Goal: Information Seeking & Learning: Understand process/instructions

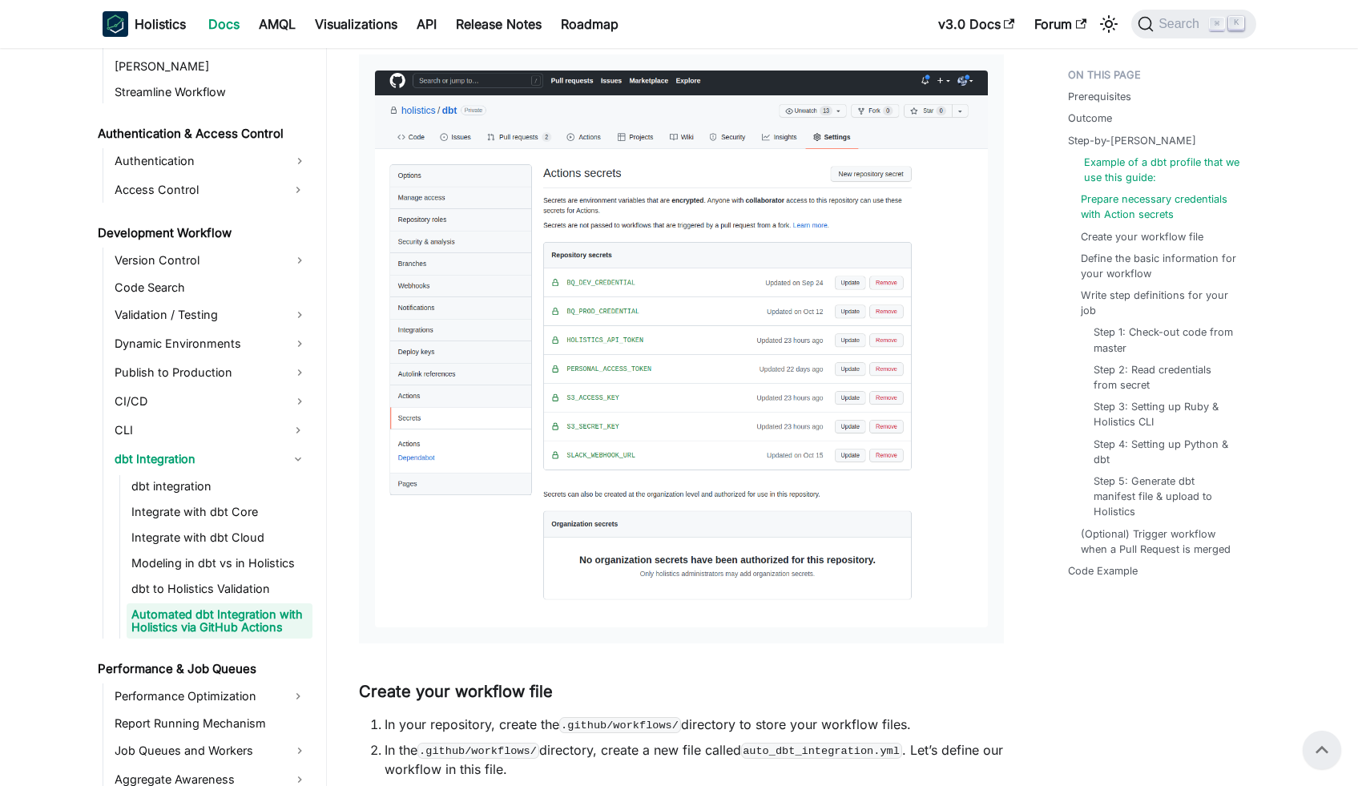
scroll to position [1445, 0]
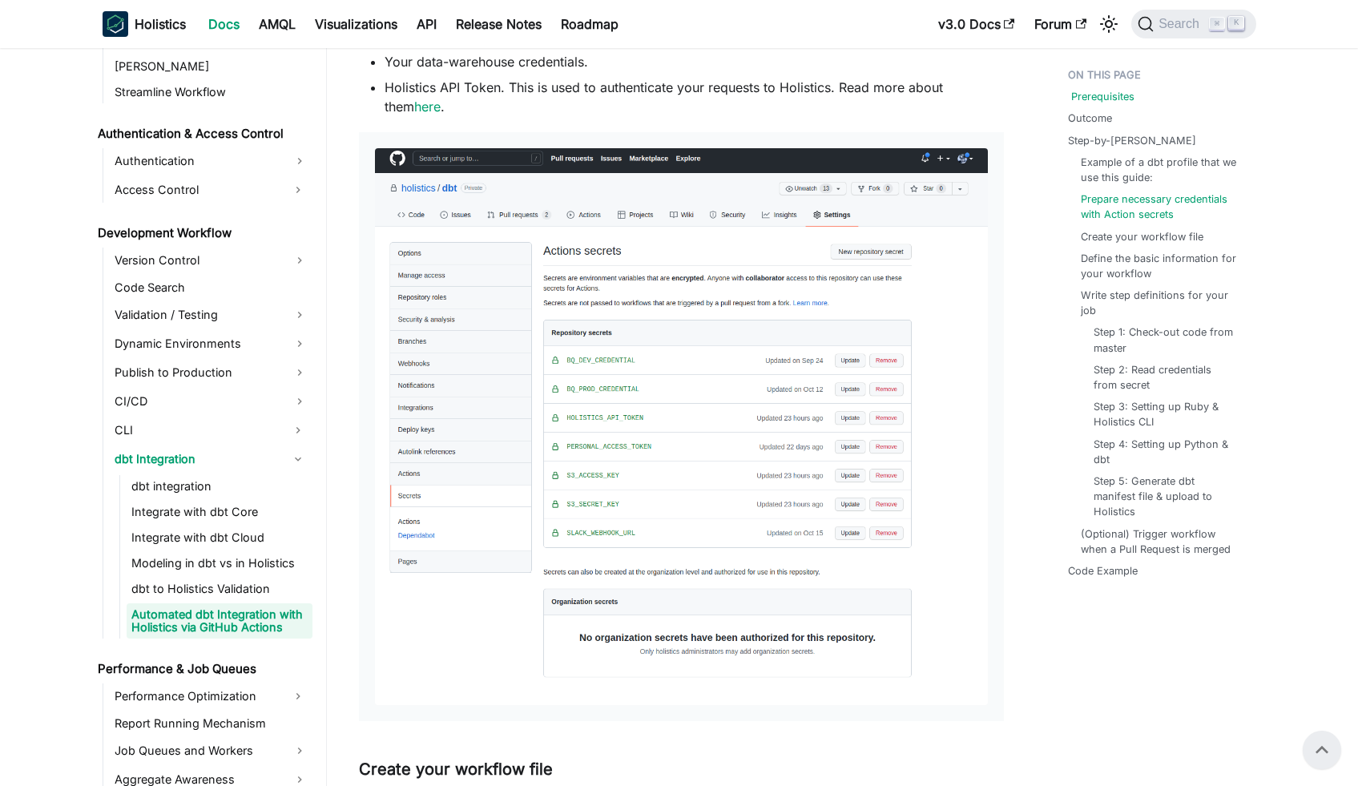
click at [1095, 99] on link "Prerequisites" at bounding box center [1102, 96] width 63 height 15
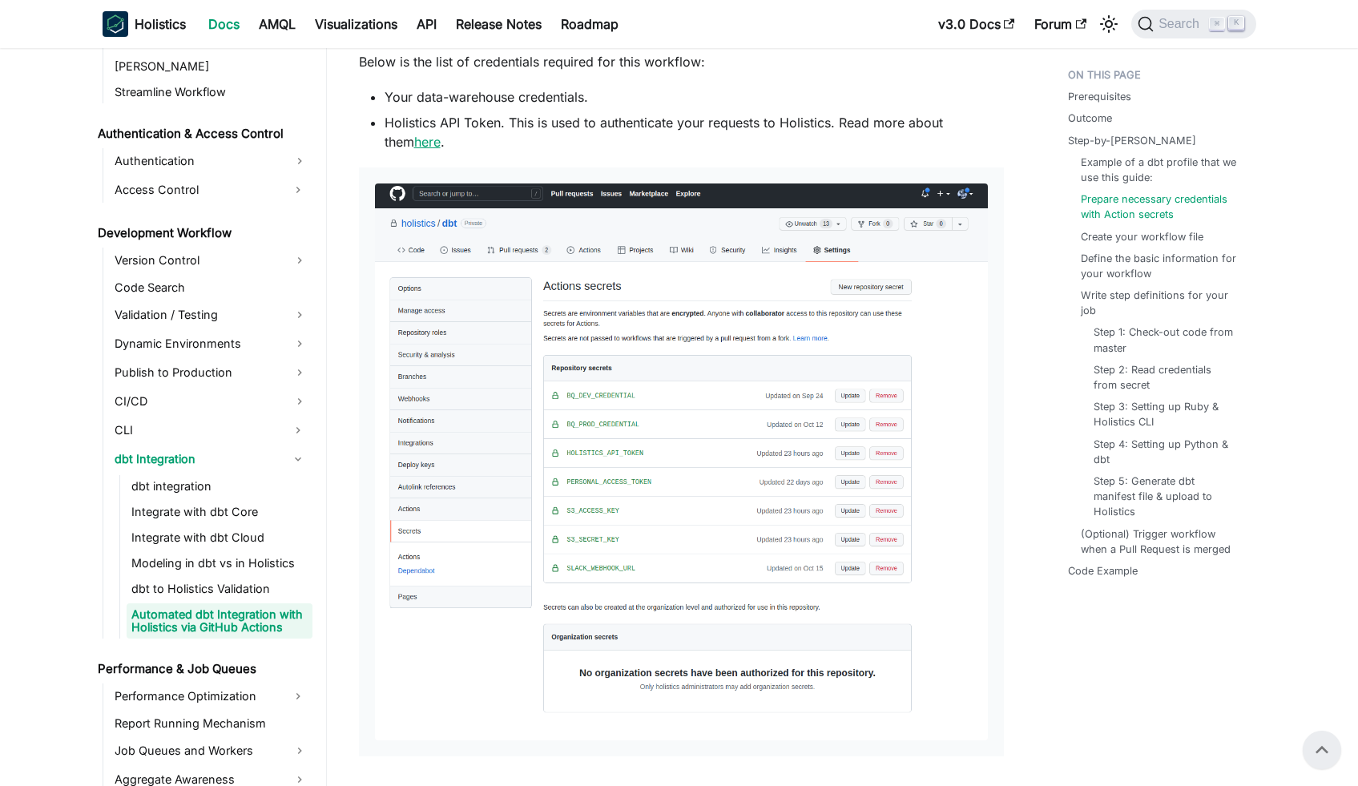
scroll to position [1409, 0]
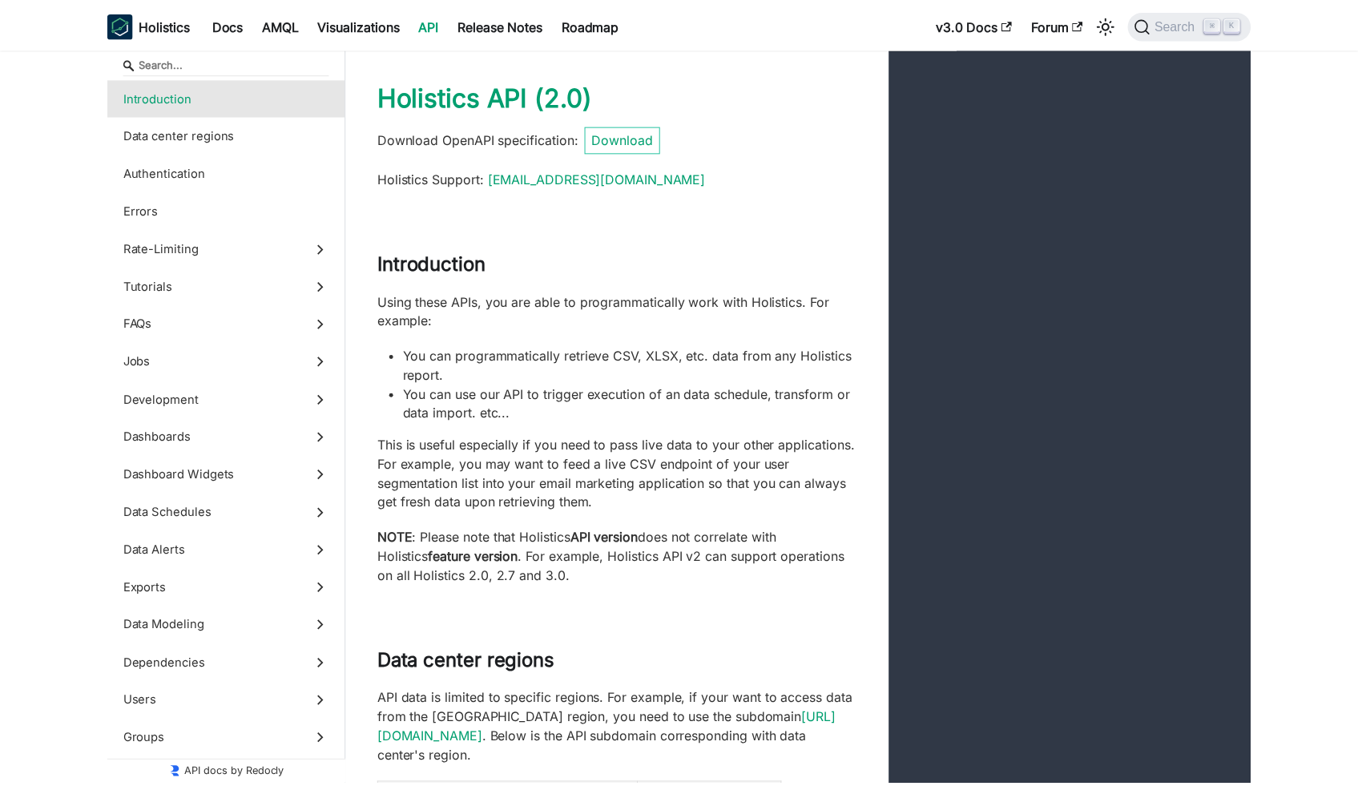
scroll to position [172, 0]
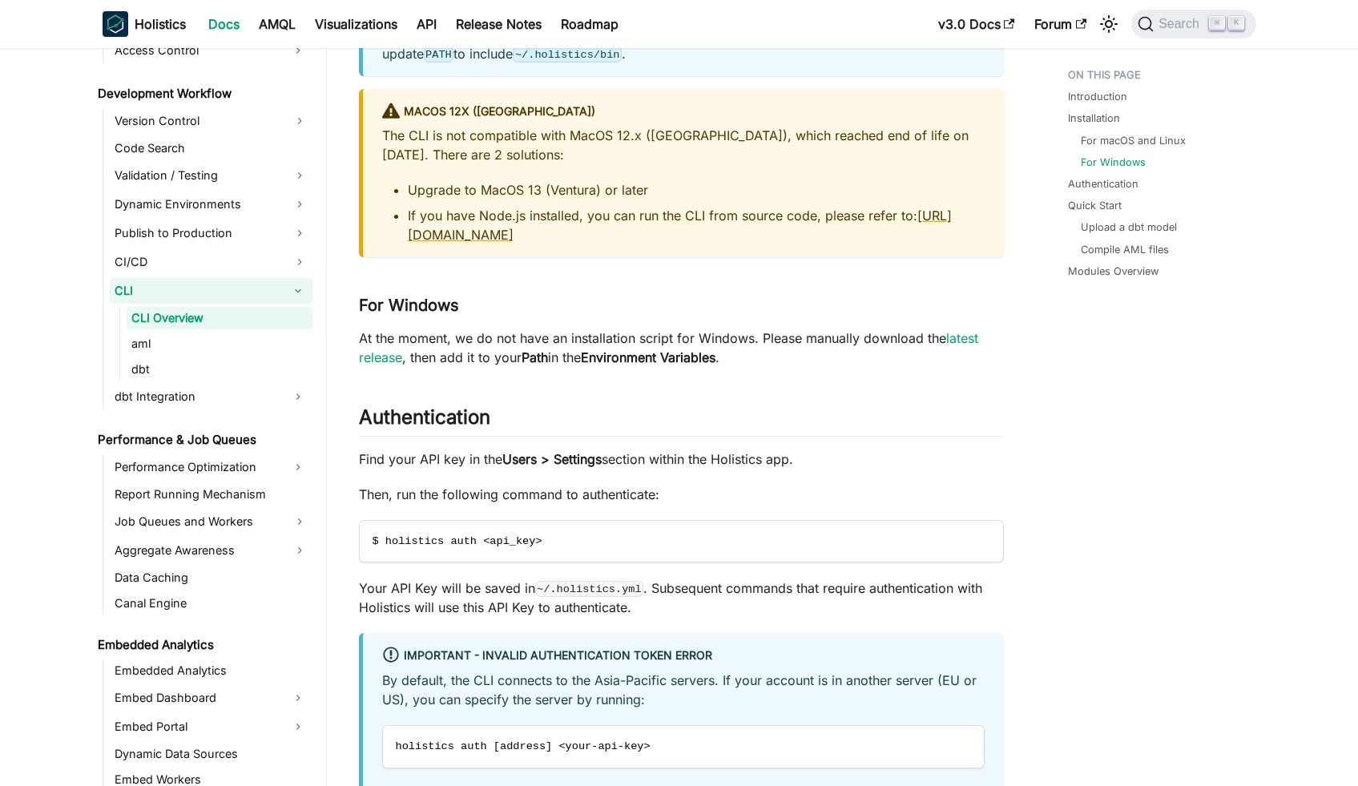
scroll to position [1081, 0]
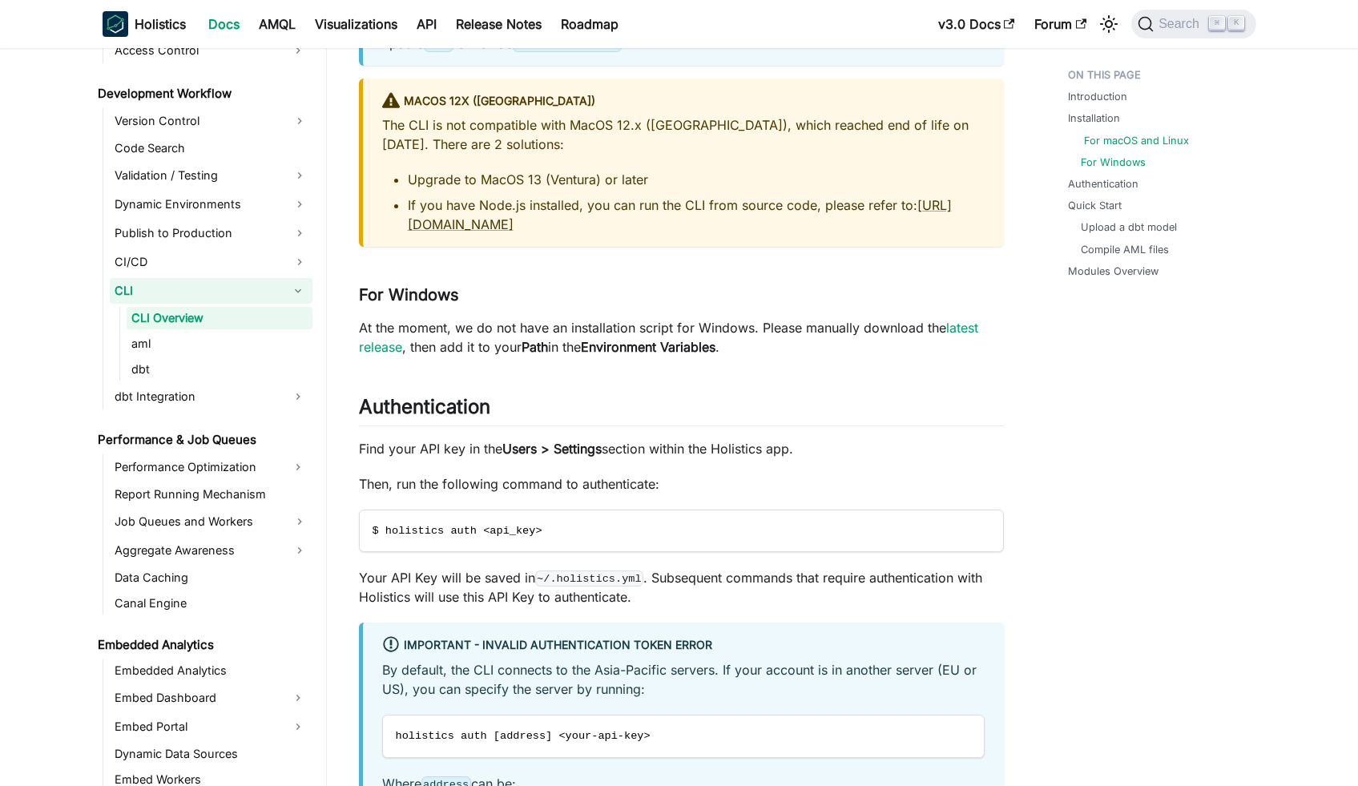
click at [1161, 140] on link "For macOS and Linux" at bounding box center [1136, 140] width 105 height 15
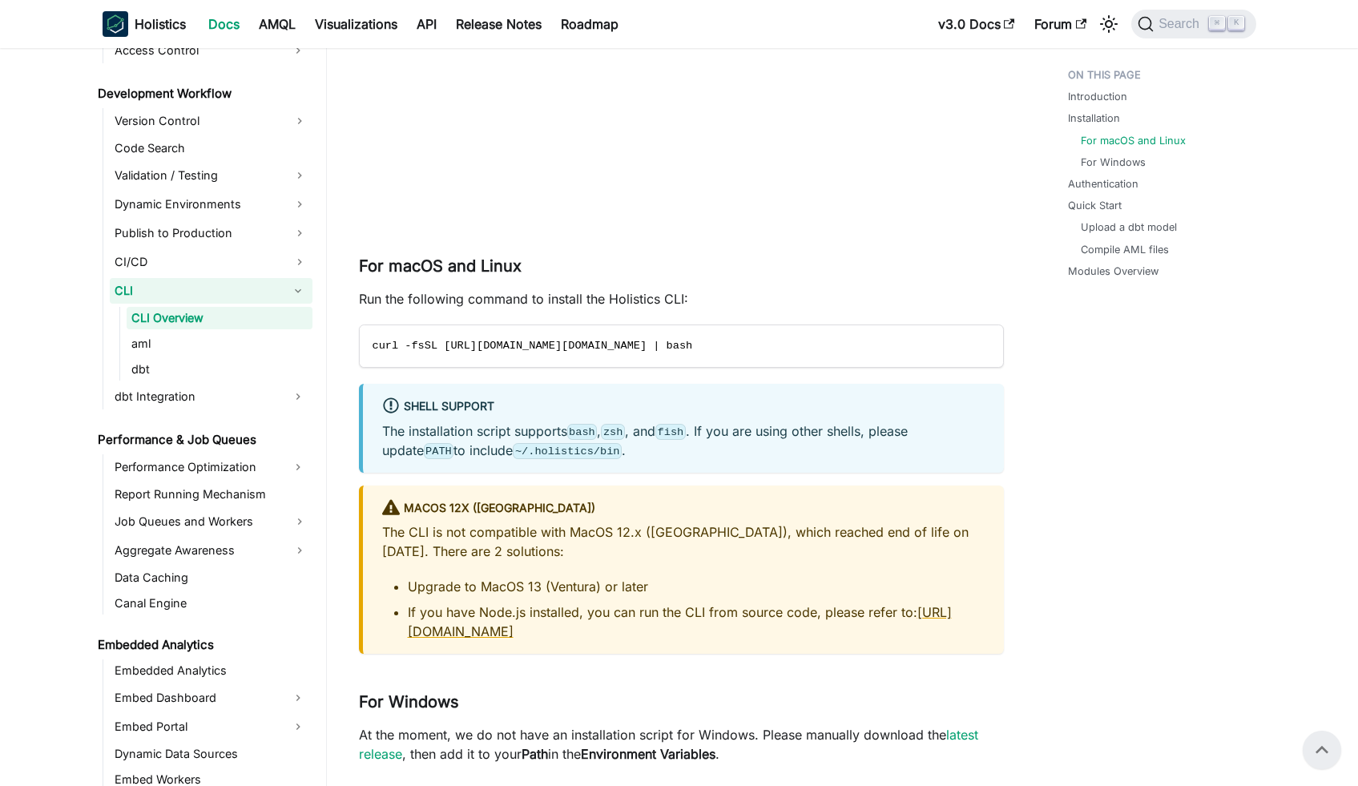
scroll to position [609, 0]
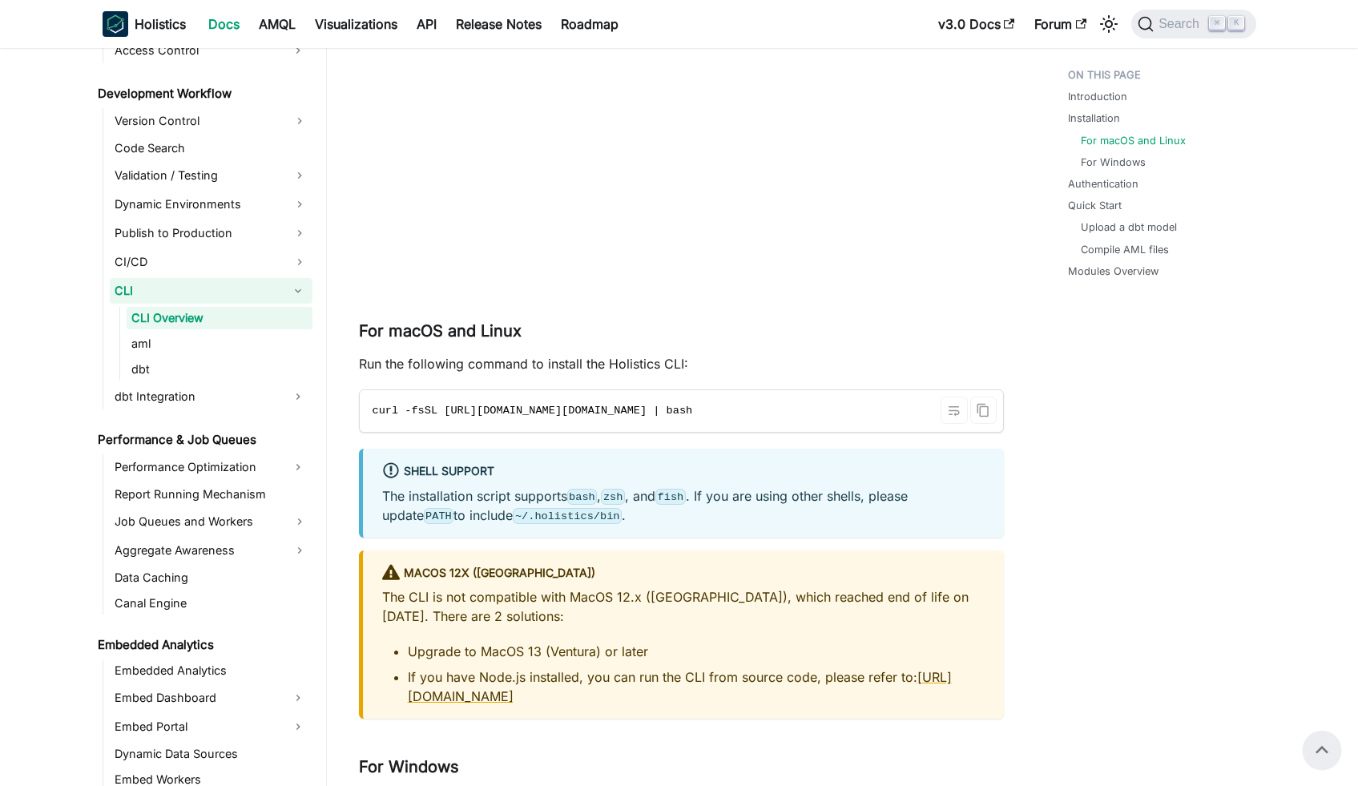
click at [646, 429] on code "curl -fsSL https://raw.githubusercontent.com/holistics/holistics-cli/refs/heads…" at bounding box center [680, 411] width 641 height 42
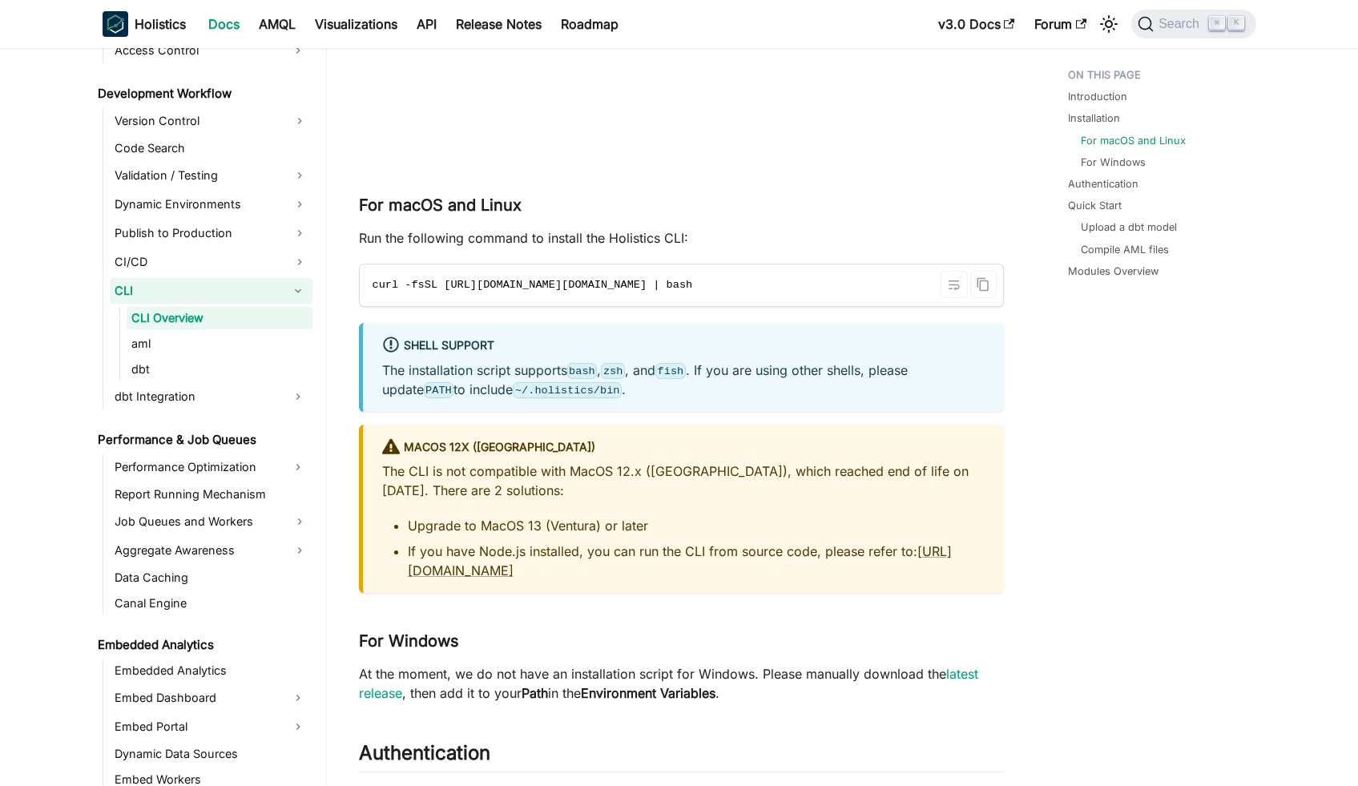
scroll to position [813, 0]
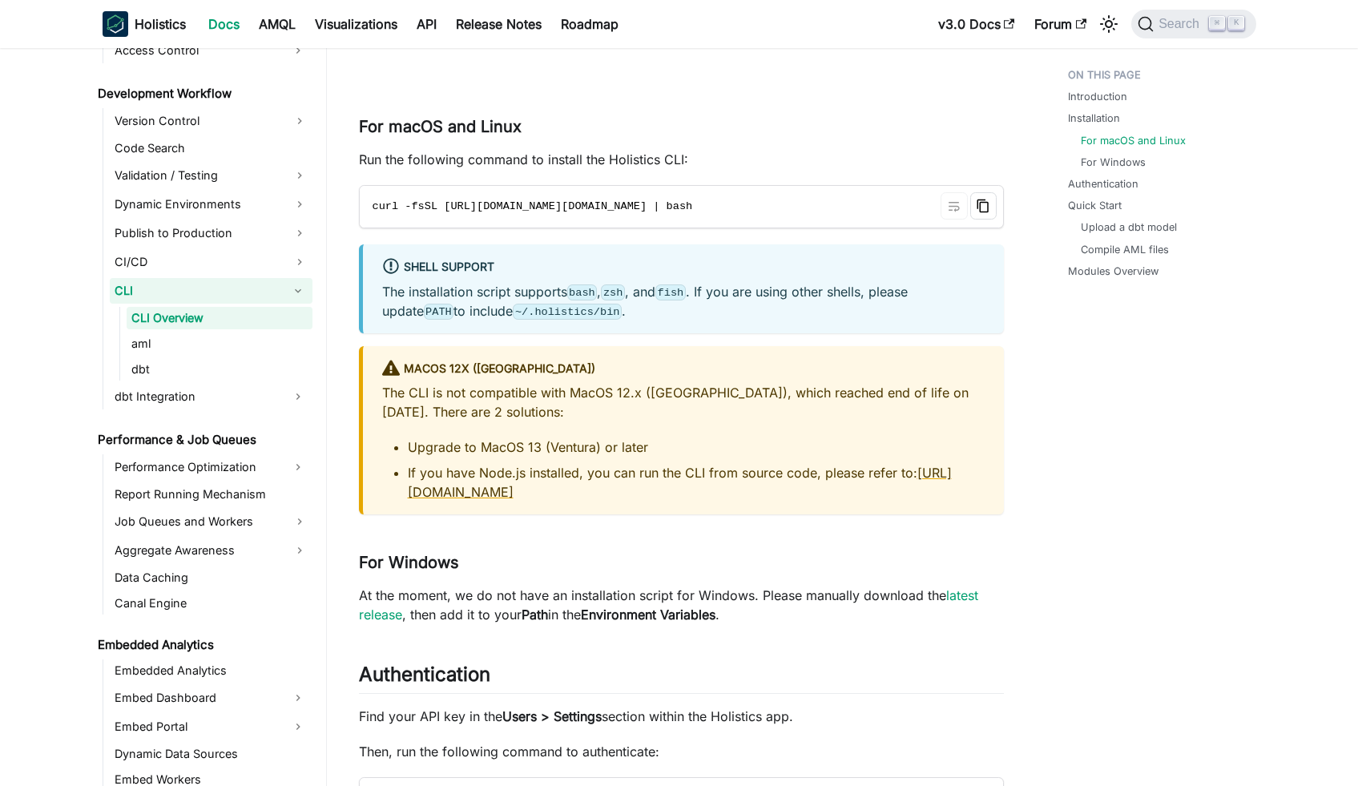
click at [988, 209] on icon "Copy code to clipboard" at bounding box center [982, 206] width 11 height 14
click at [980, 211] on icon "Copied" at bounding box center [983, 206] width 14 height 14
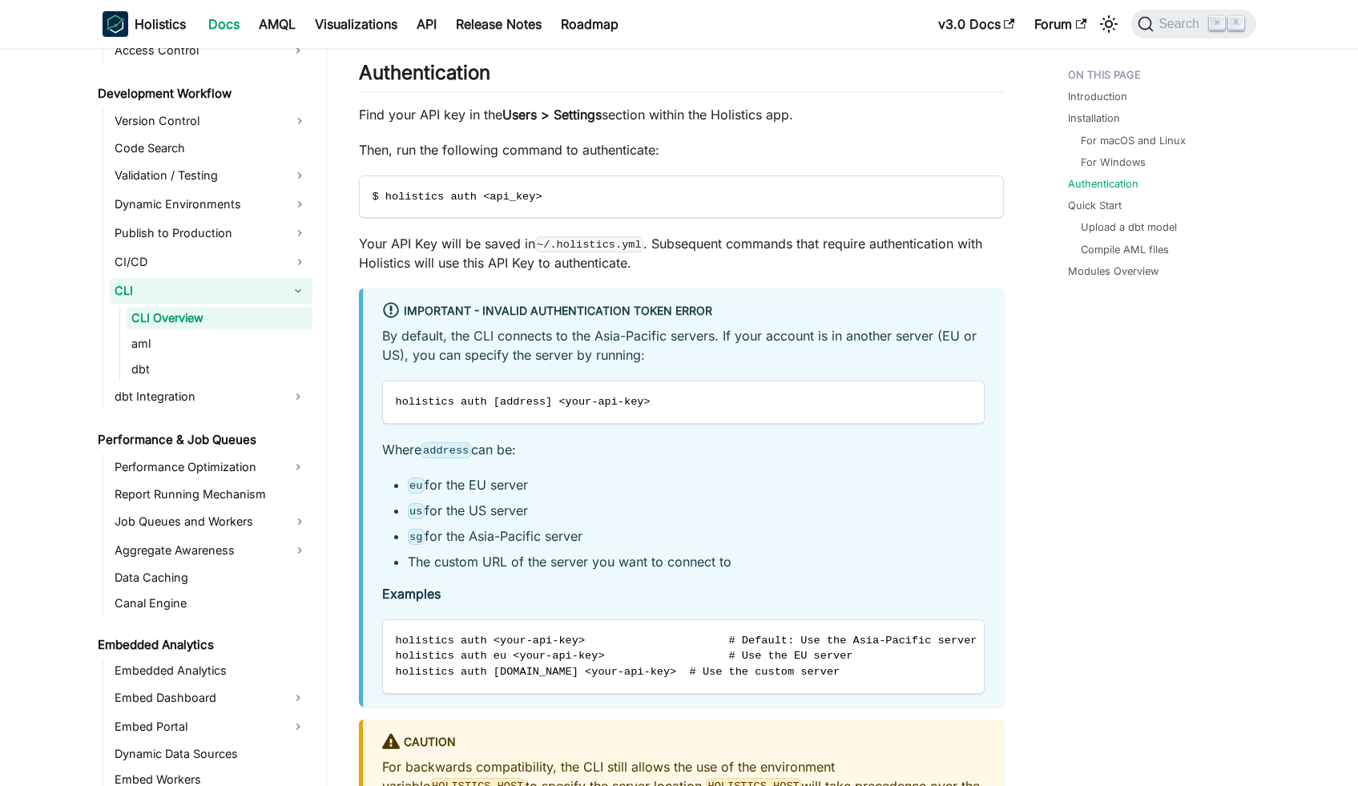
scroll to position [1418, 0]
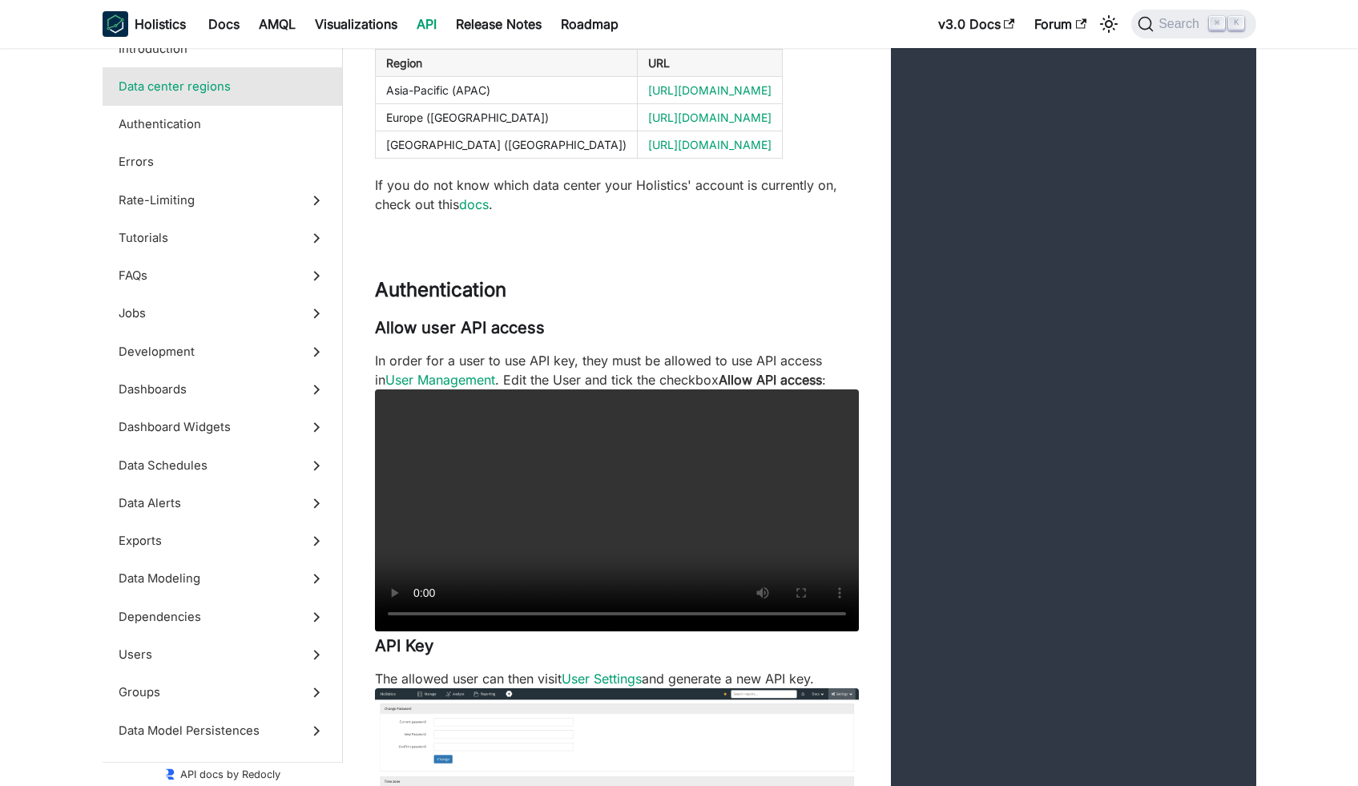
scroll to position [680, 0]
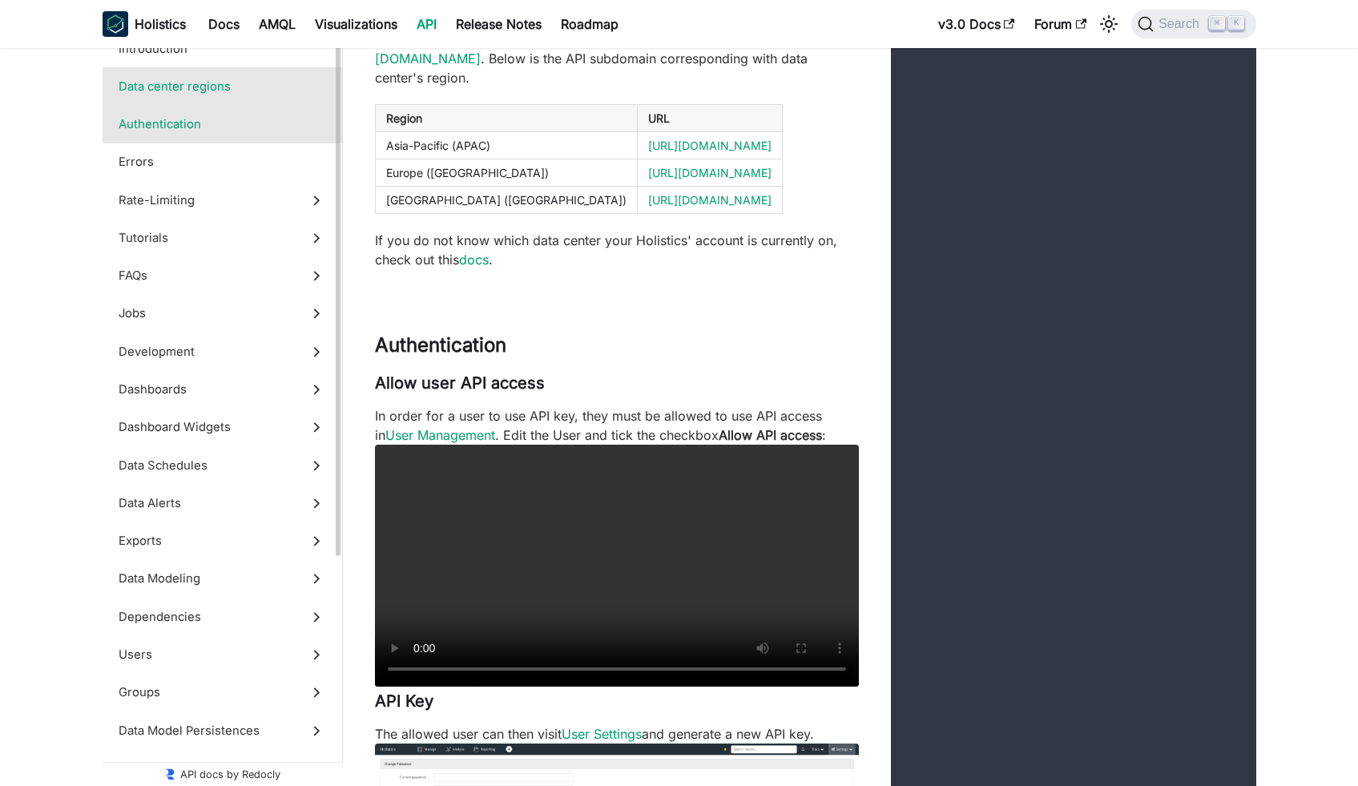
click at [196, 124] on span "Authentication" at bounding box center [207, 124] width 177 height 18
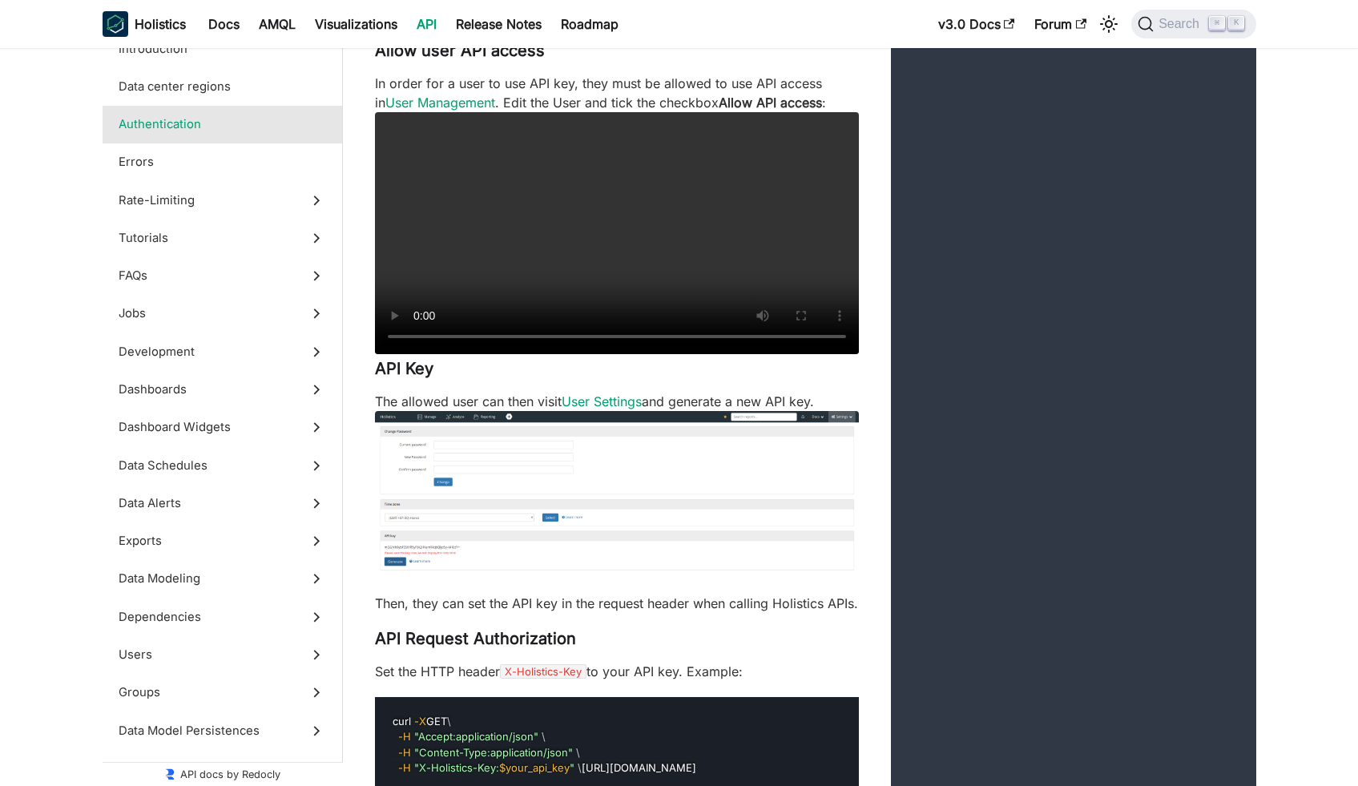
scroll to position [1024, 0]
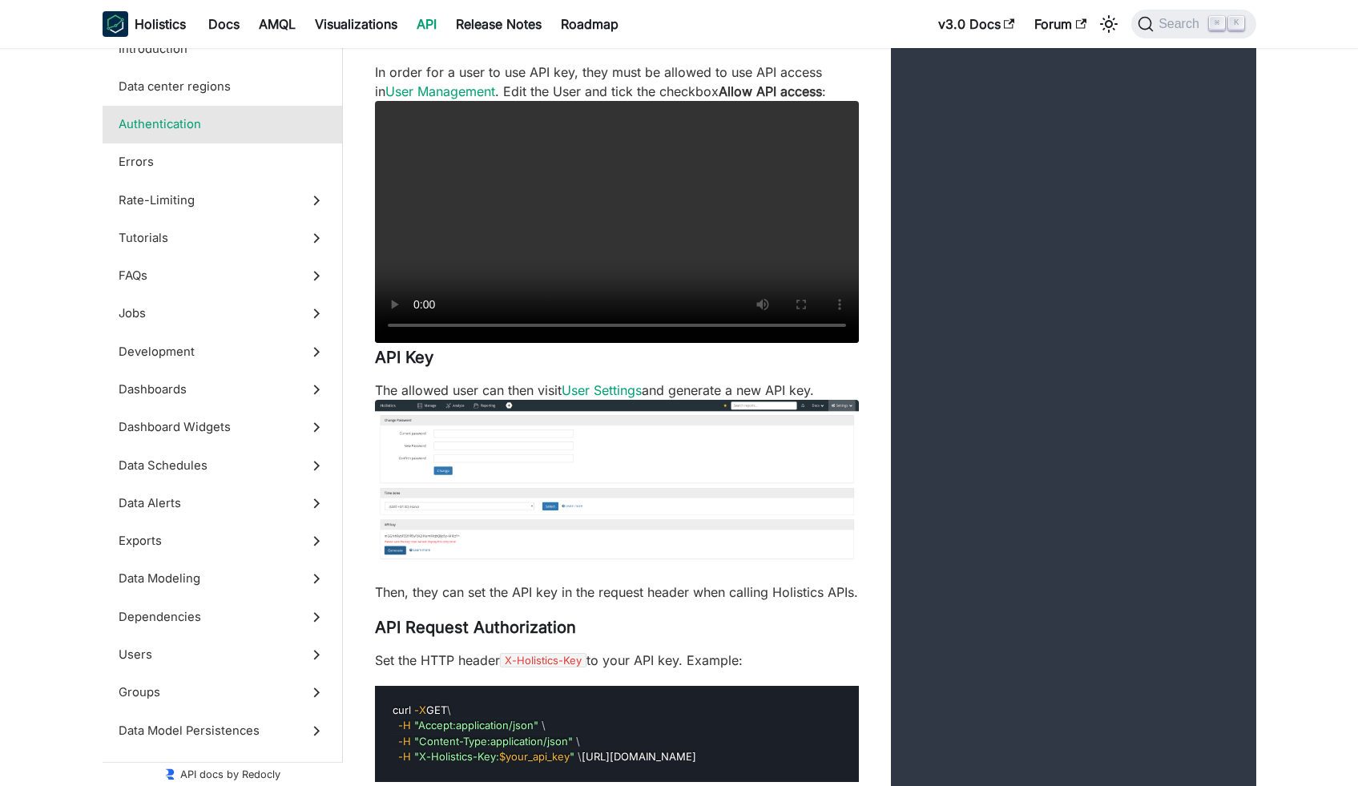
click at [488, 500] on img at bounding box center [617, 481] width 484 height 162
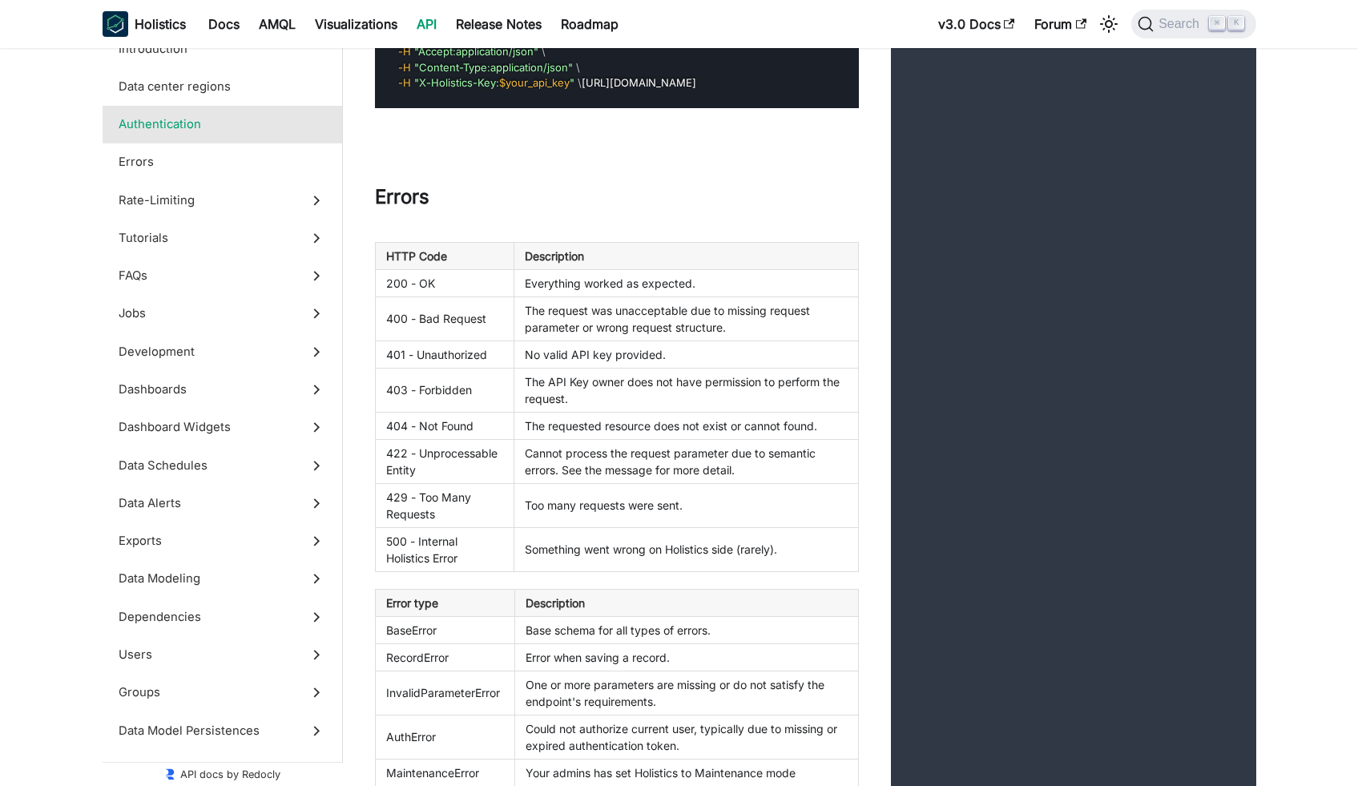
scroll to position [1796, 0]
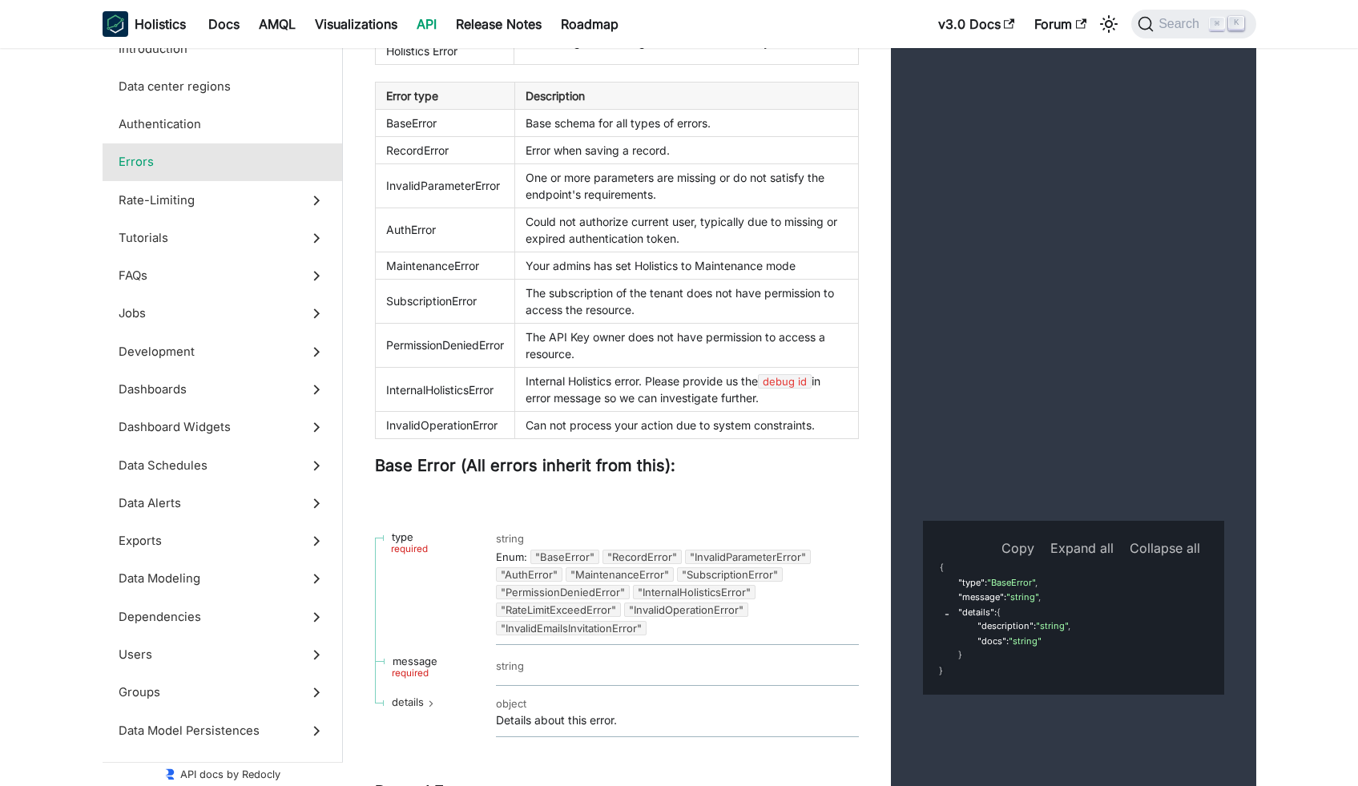
scroll to position [27135, 0]
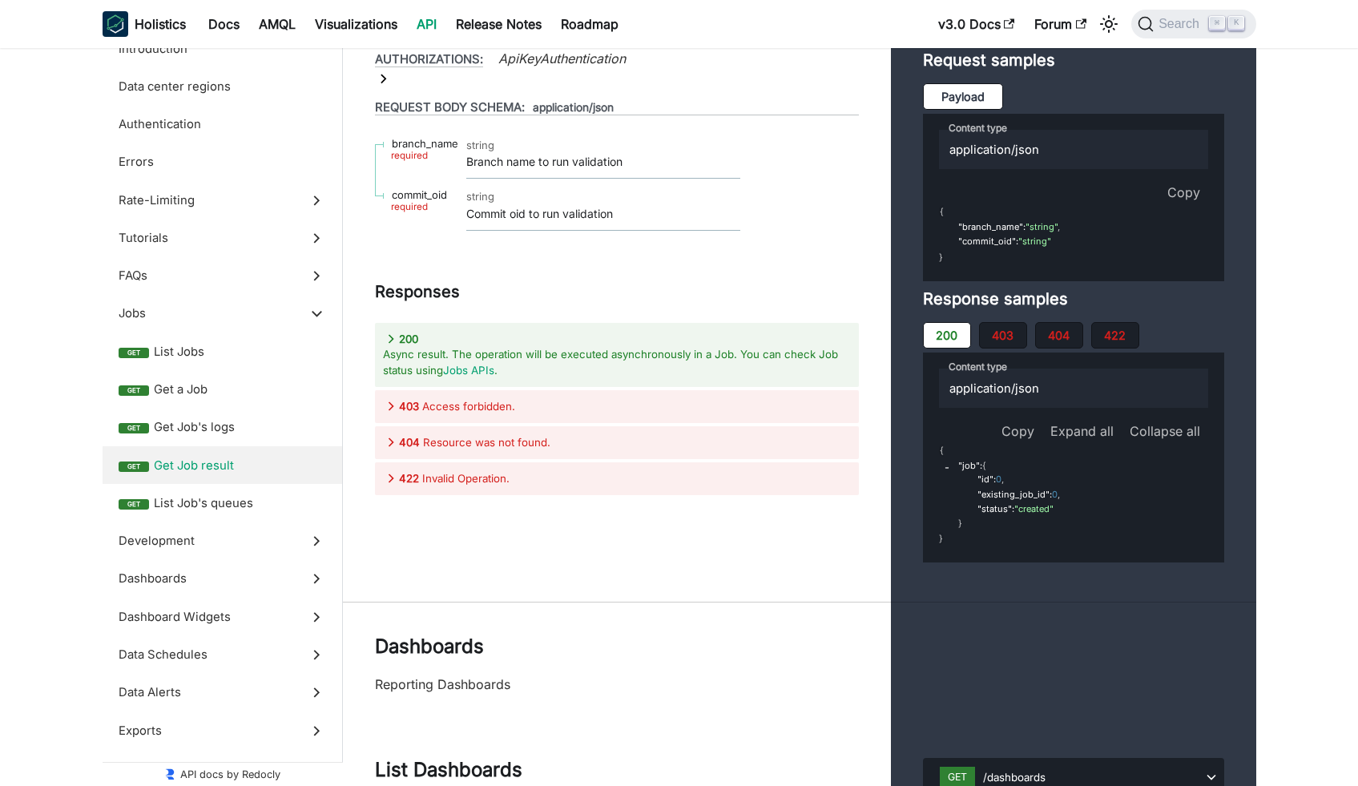
scroll to position [25456, 0]
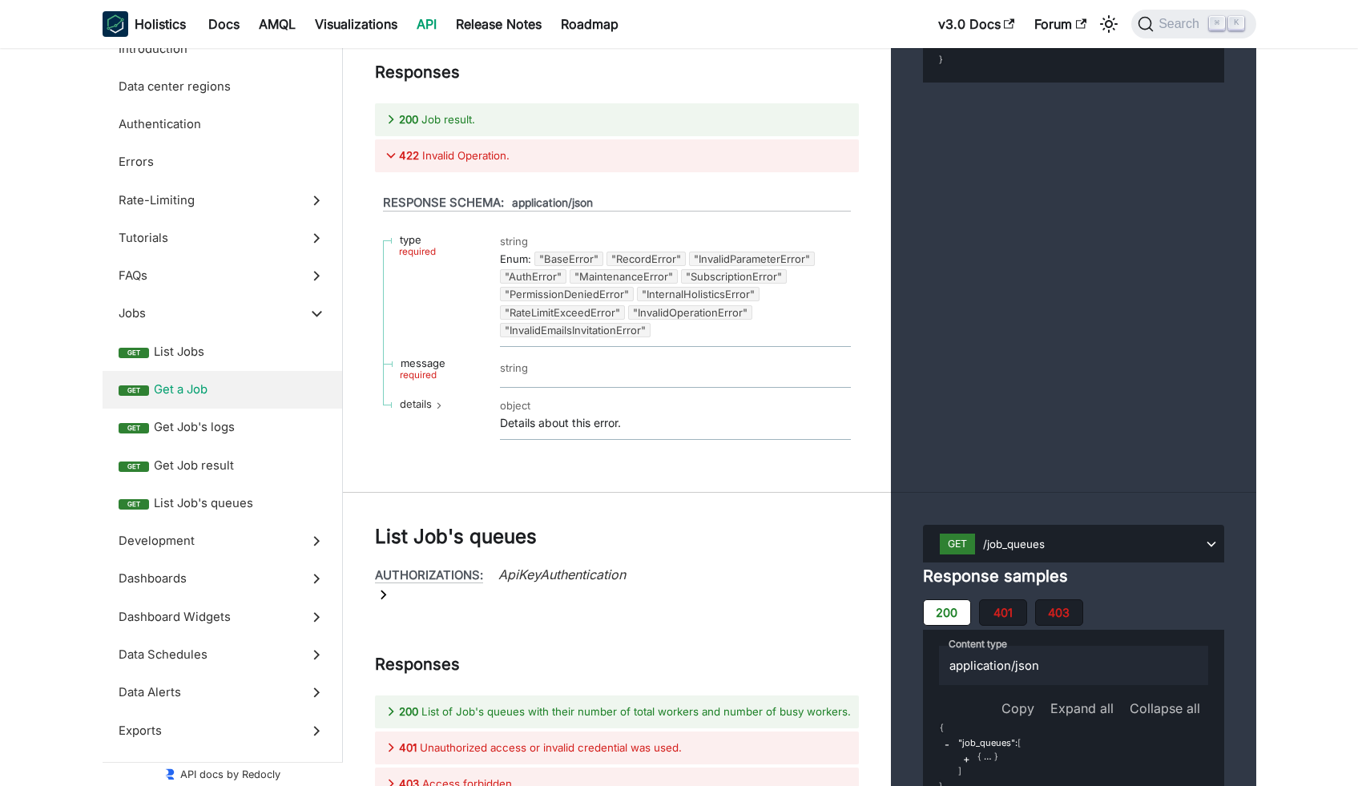
scroll to position [25342, 0]
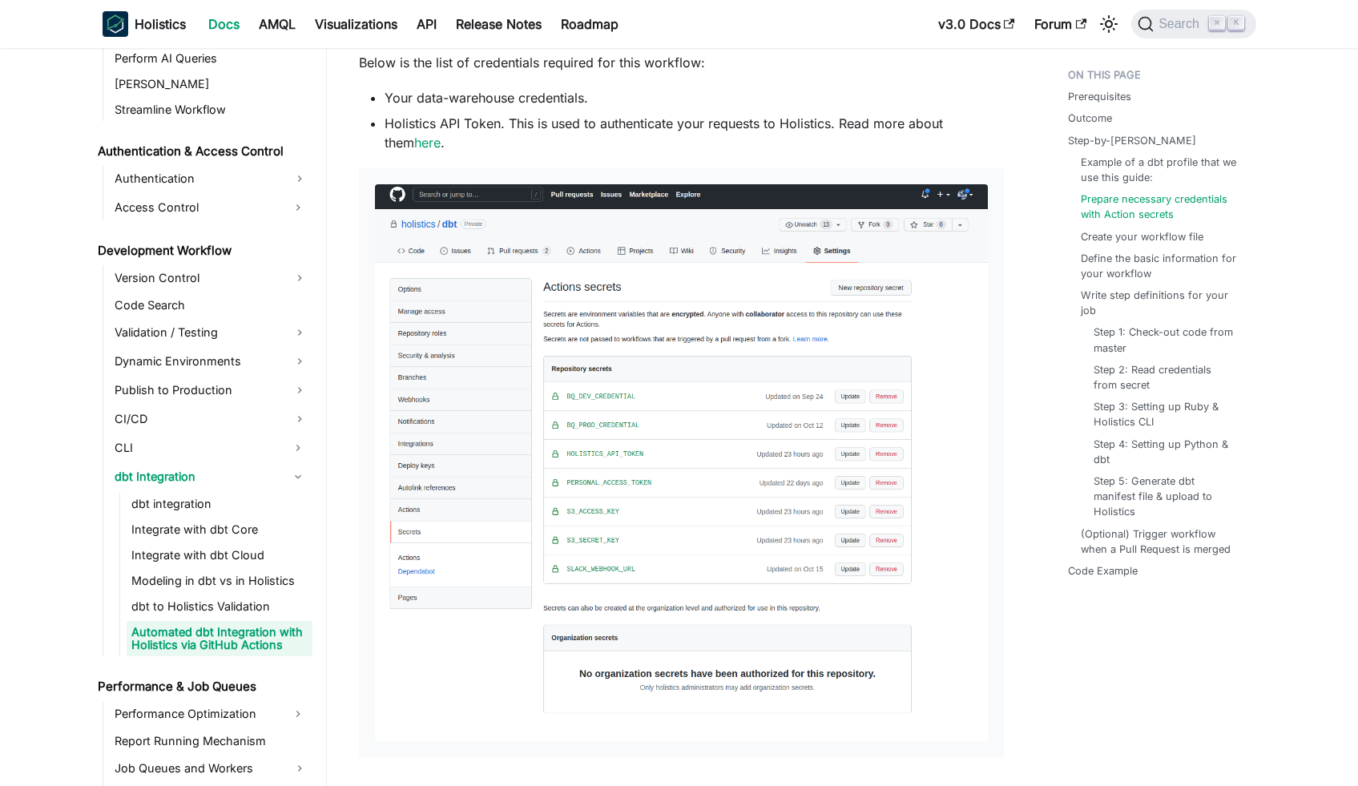
scroll to position [973, 0]
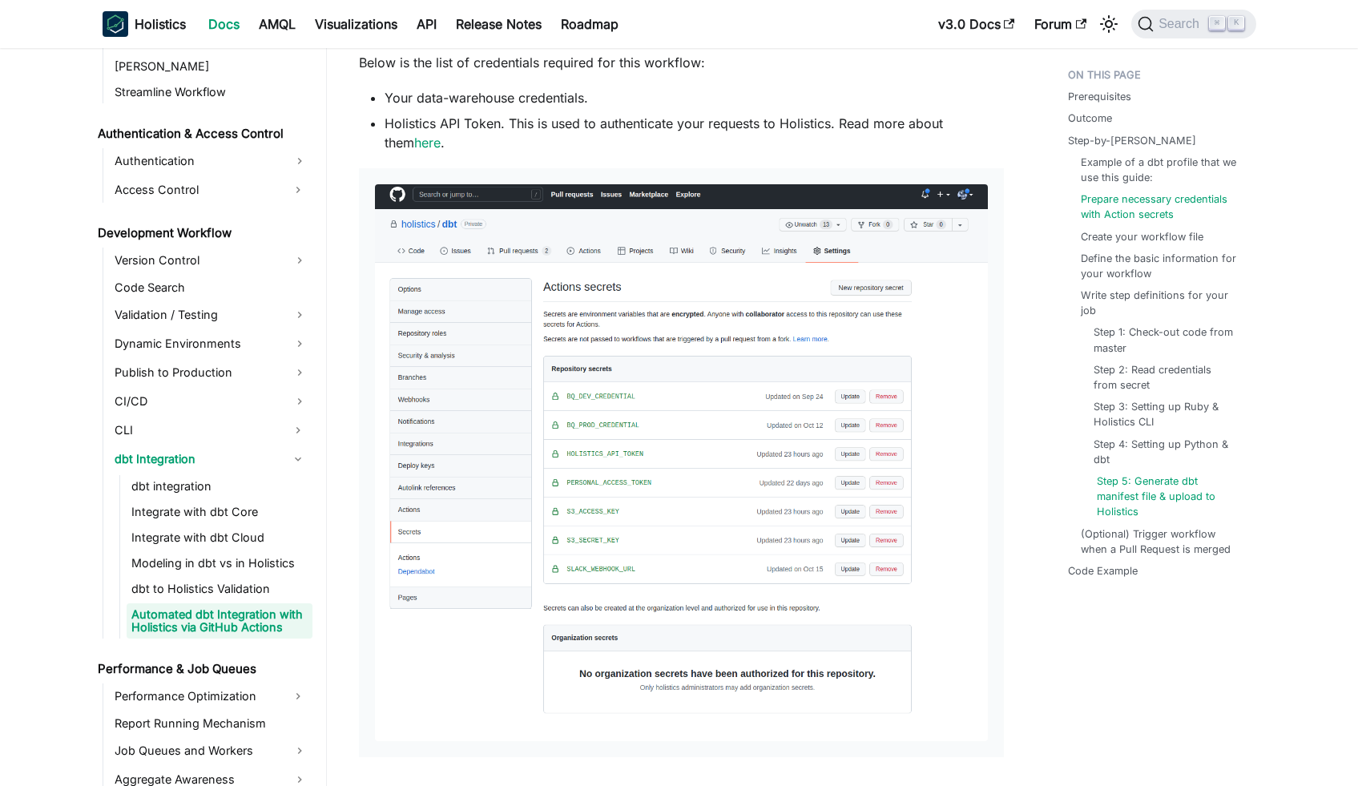
click at [1128, 501] on link "Step 5: Generate dbt manifest file & upload to Holistics" at bounding box center [1167, 496] width 140 height 46
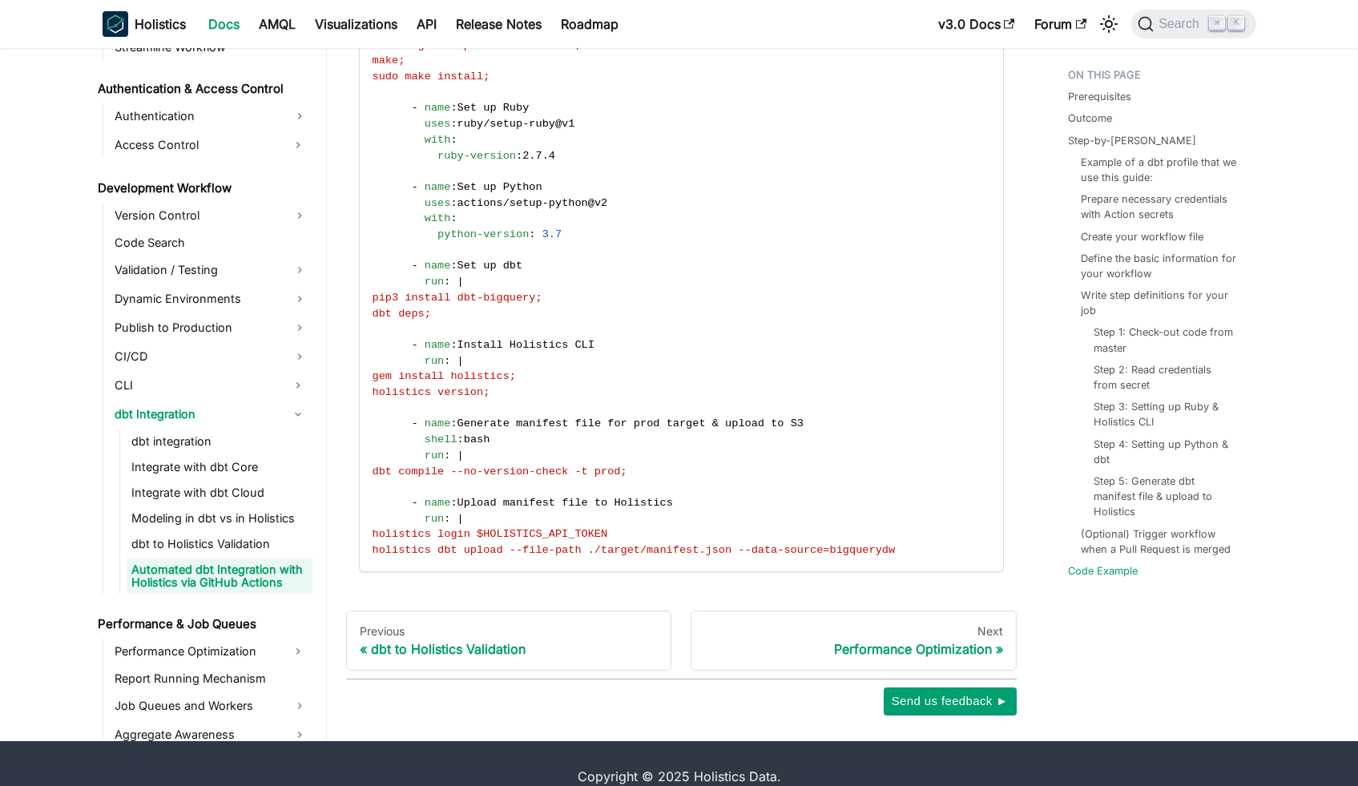
scroll to position [6660, 0]
